Goal: Task Accomplishment & Management: Complete application form

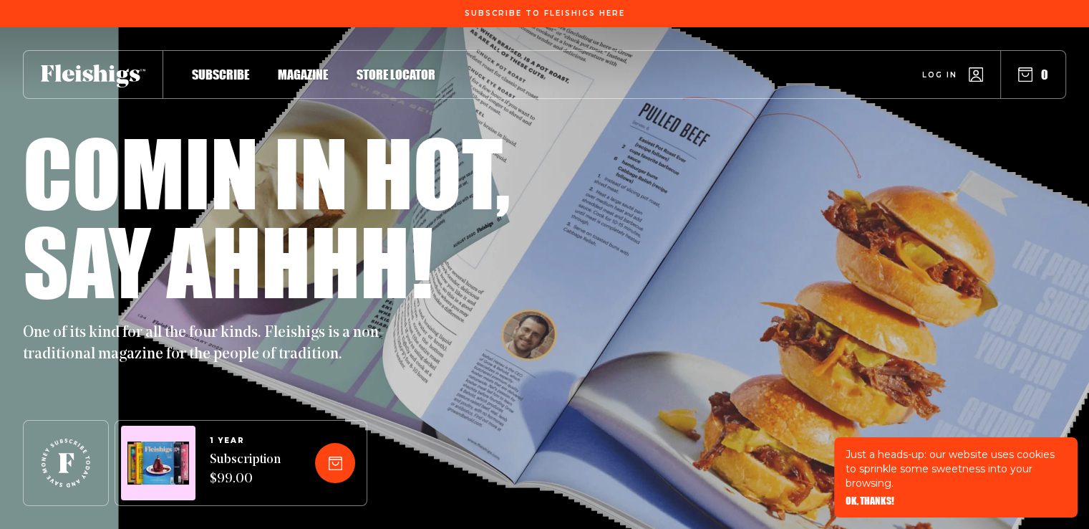
click at [608, 161] on div "Comin in hot," at bounding box center [545, 172] width 1044 height 89
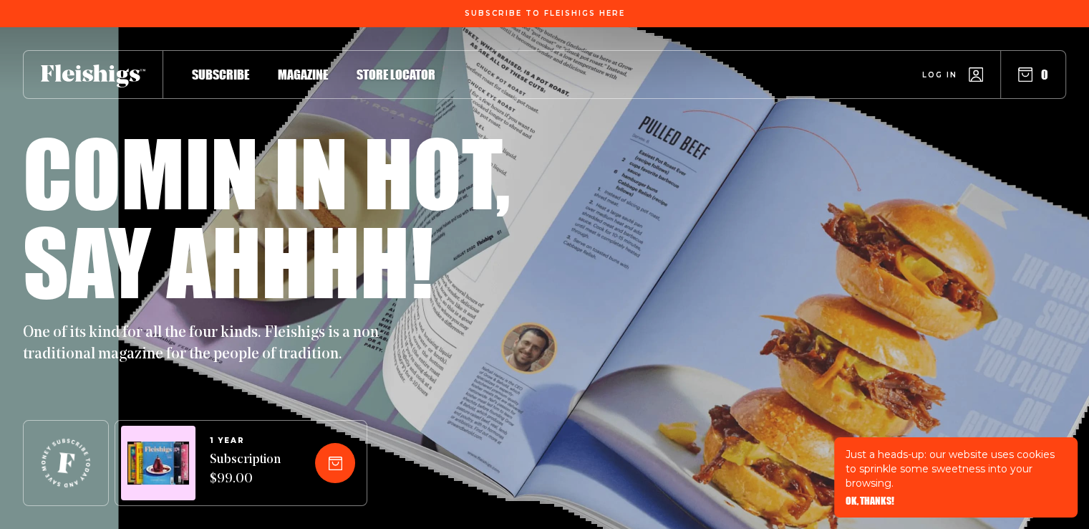
scroll to position [112, 0]
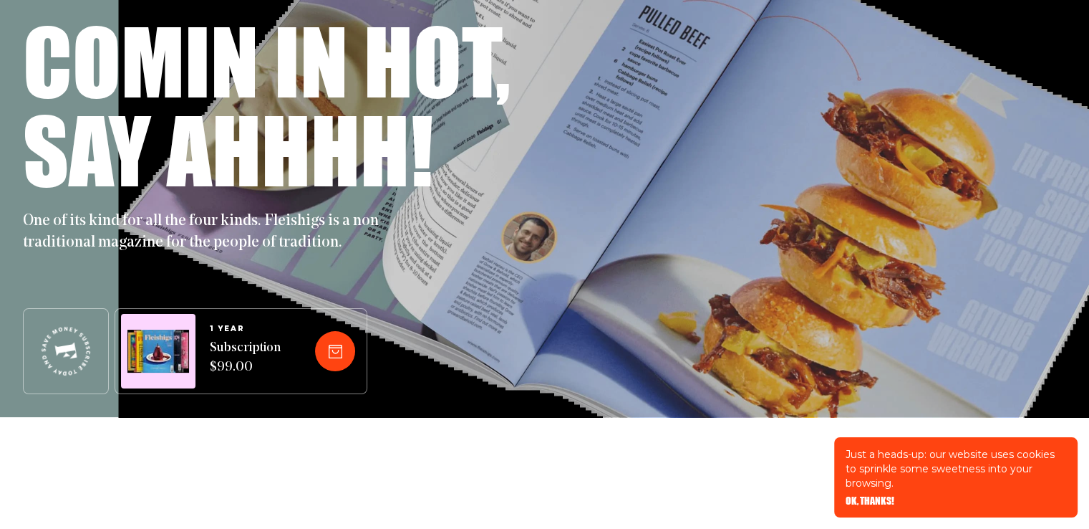
click at [396, 123] on h1 "Say ahhhh!" at bounding box center [228, 149] width 410 height 89
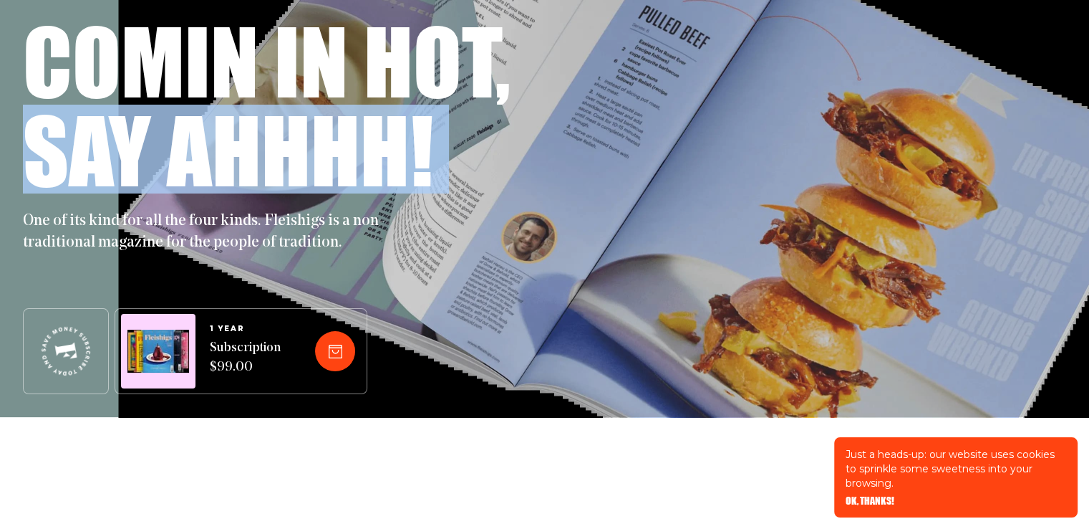
click at [396, 123] on h1 "Say ahhhh!" at bounding box center [228, 149] width 410 height 89
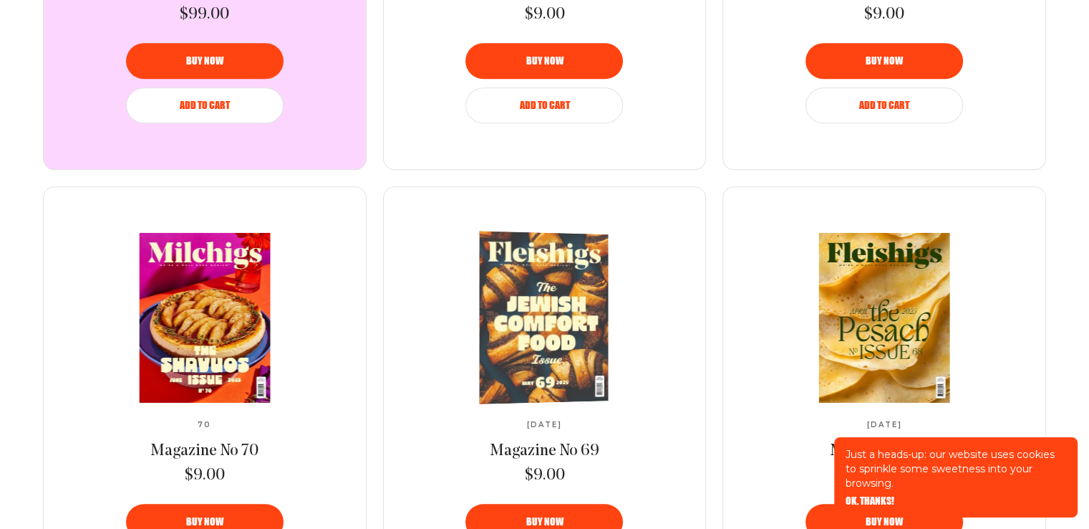
scroll to position [1060, 0]
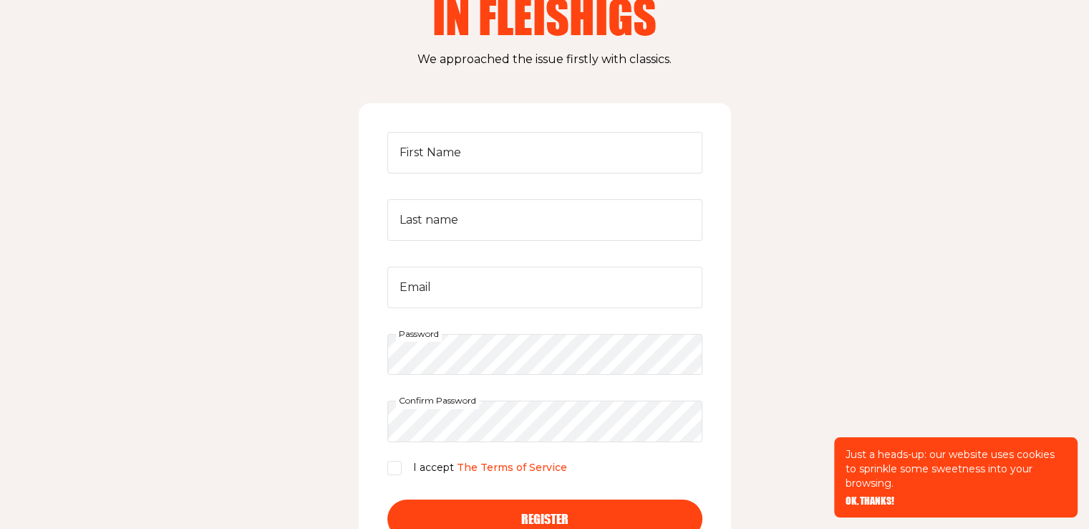
scroll to position [153, 0]
